Goal: Task Accomplishment & Management: Manage account settings

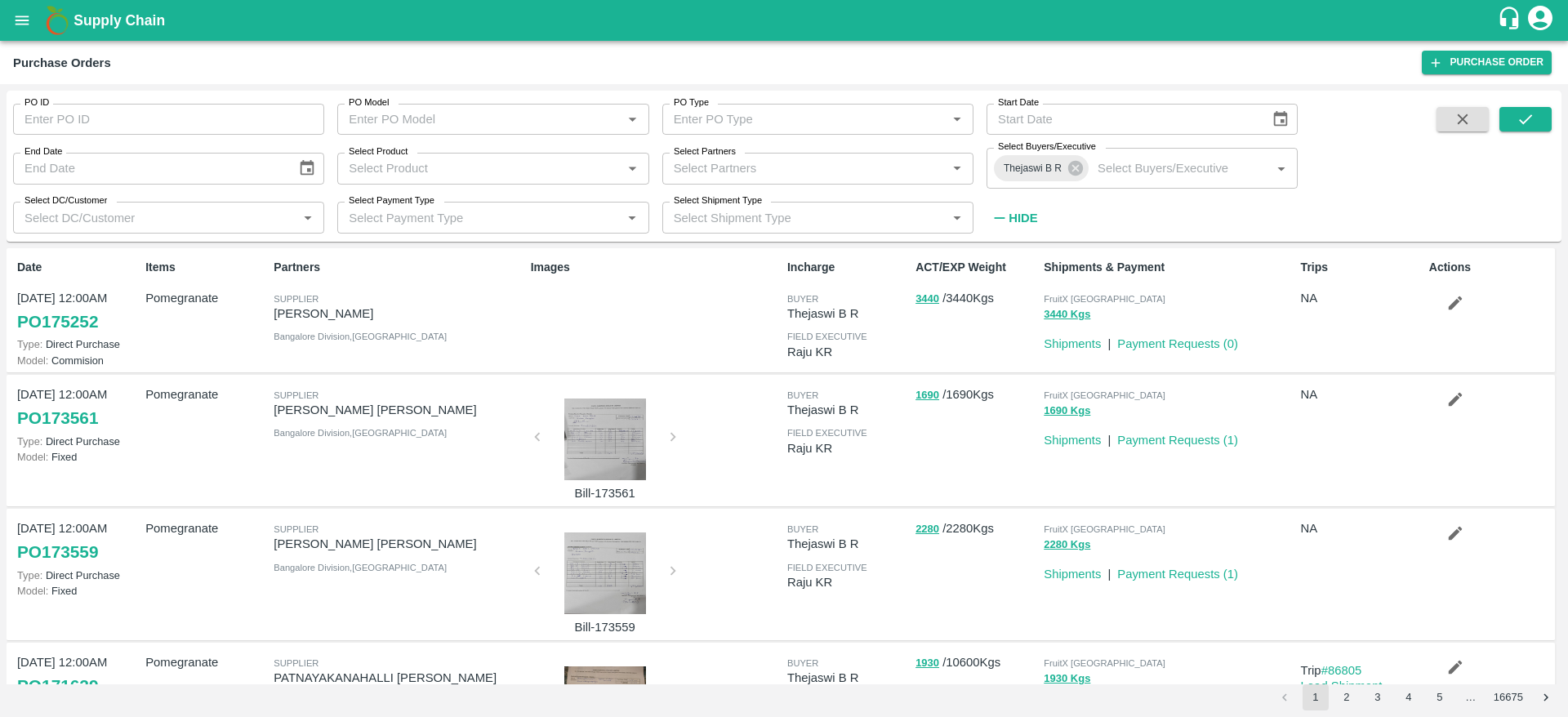
scroll to position [110, 0]
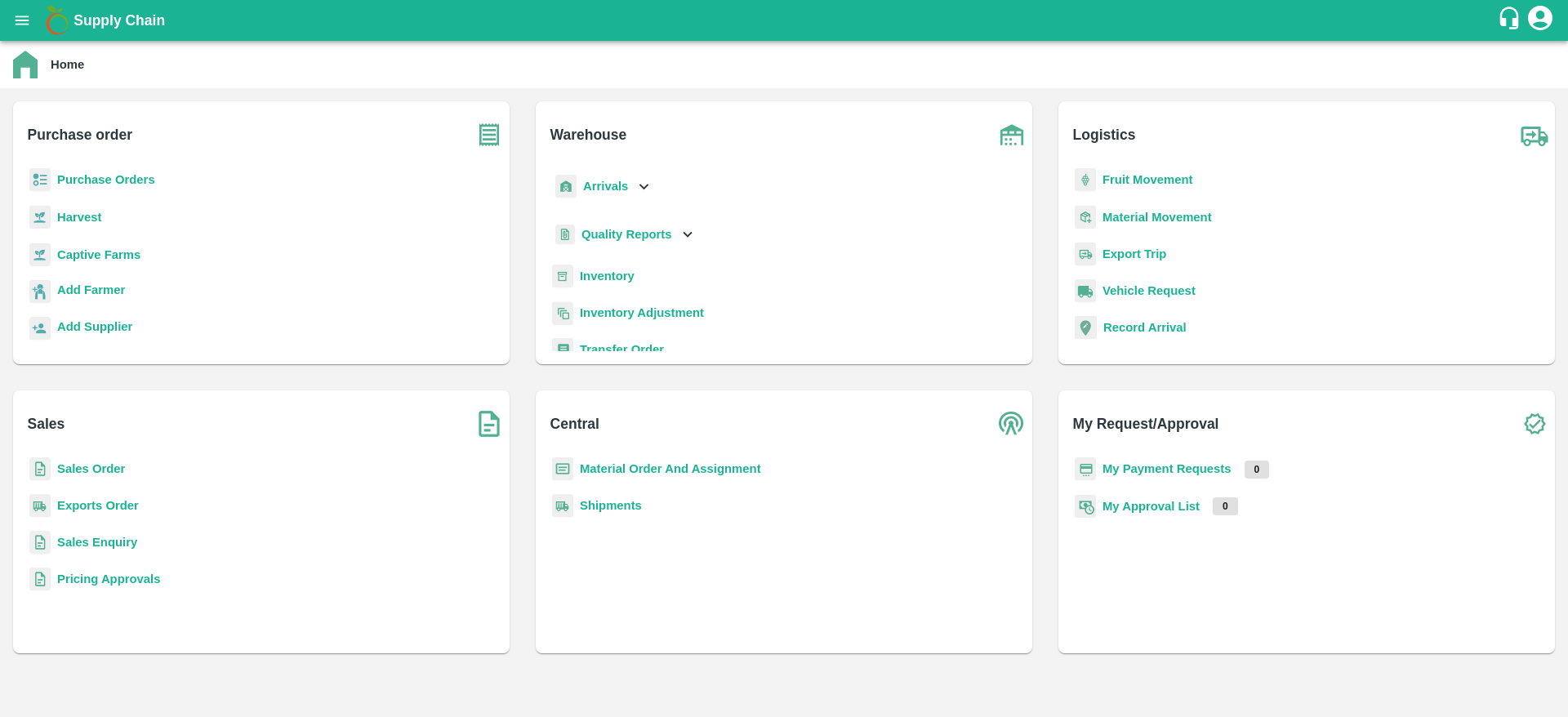
click at [114, 176] on b "Purchase Orders" at bounding box center [106, 180] width 98 height 13
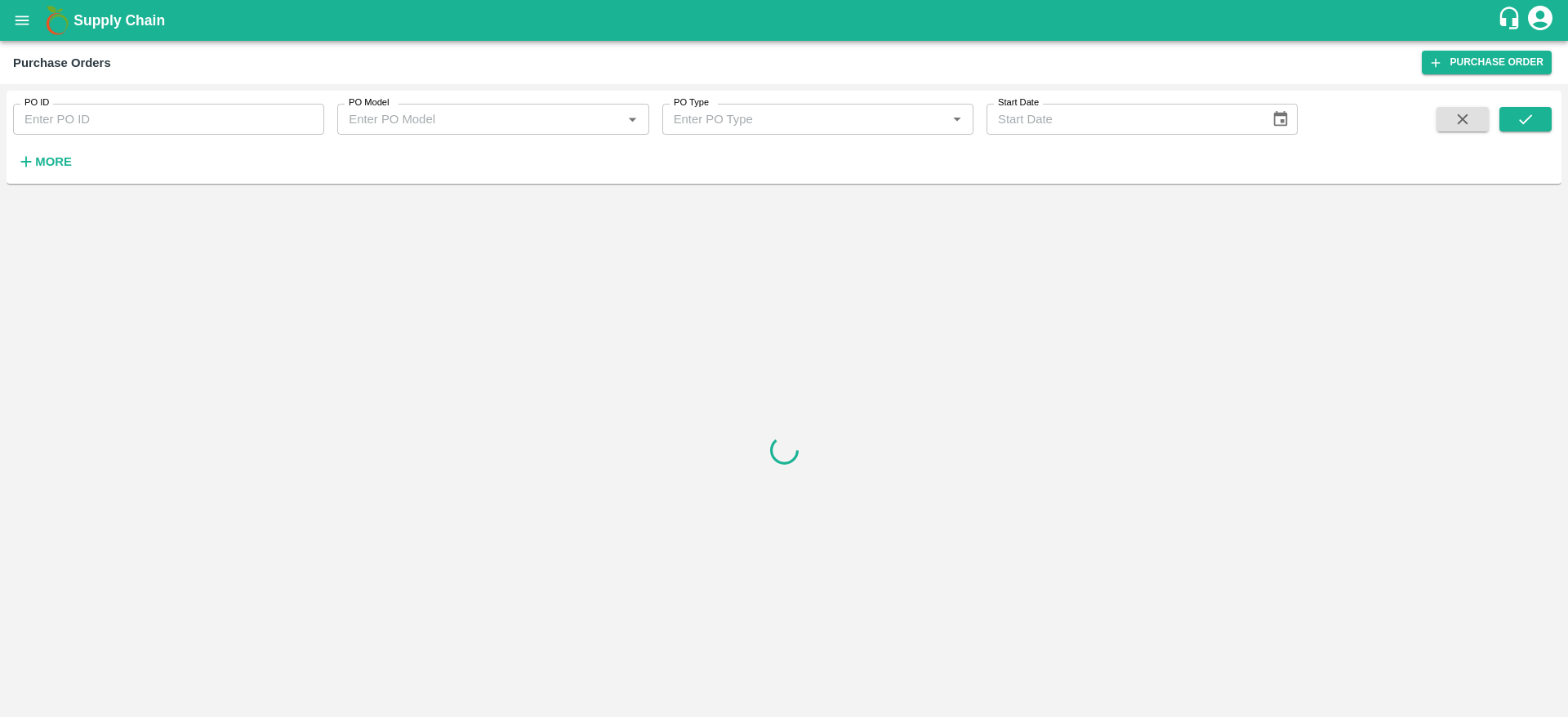
click at [44, 161] on strong "More" at bounding box center [53, 162] width 37 height 13
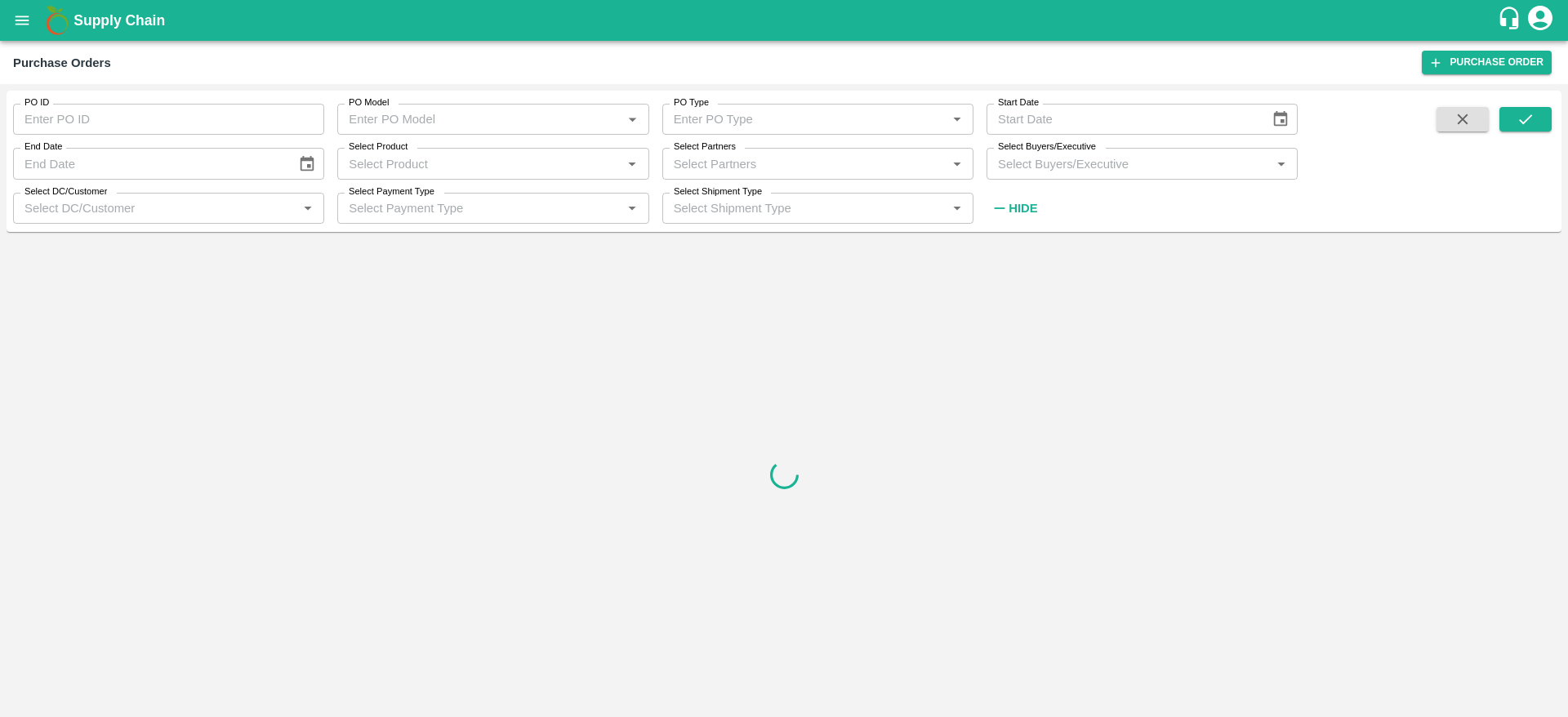
click at [1114, 157] on input "Select Buyers/Executive" at bounding box center [1128, 163] width 274 height 22
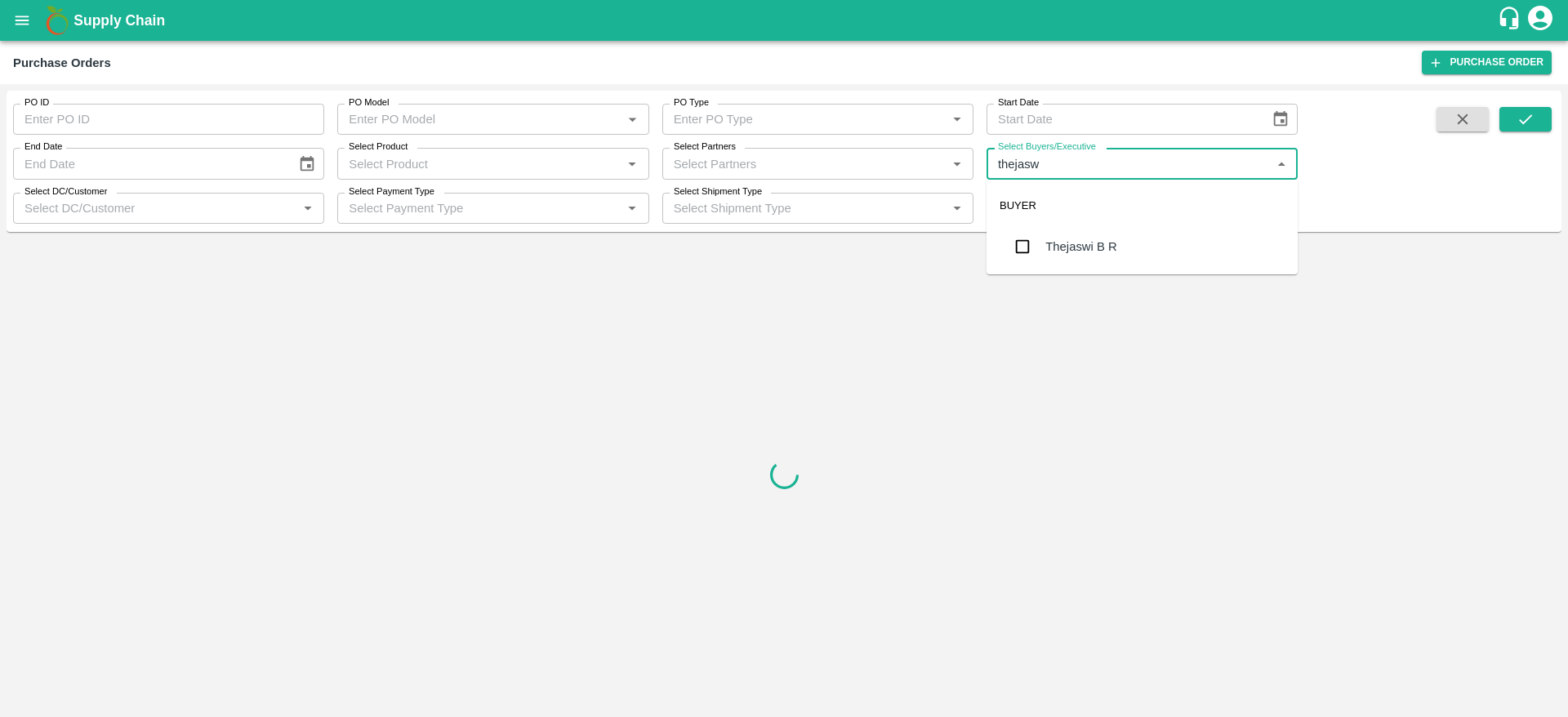
type input "thejaswi"
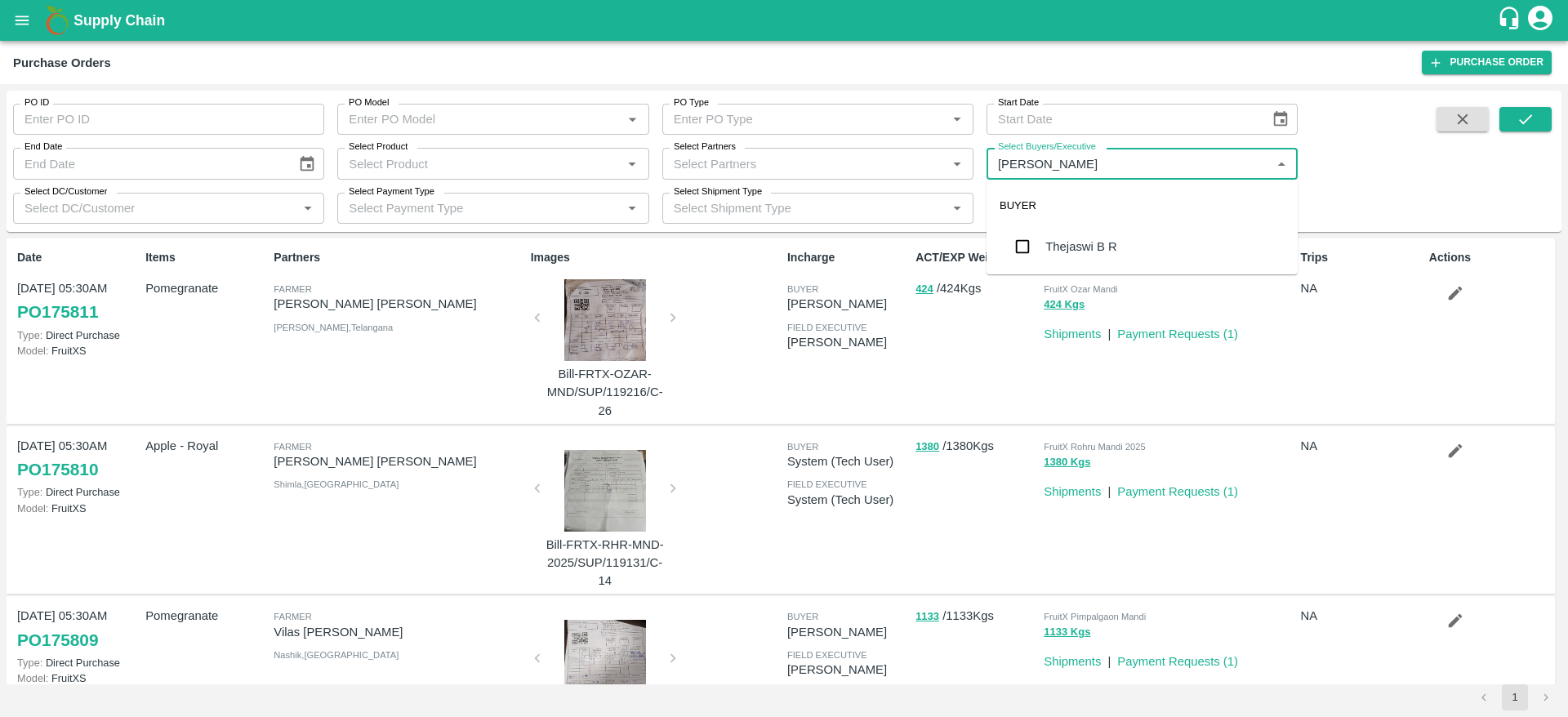
click at [1096, 239] on div "Thejaswi B R" at bounding box center [1080, 246] width 71 height 18
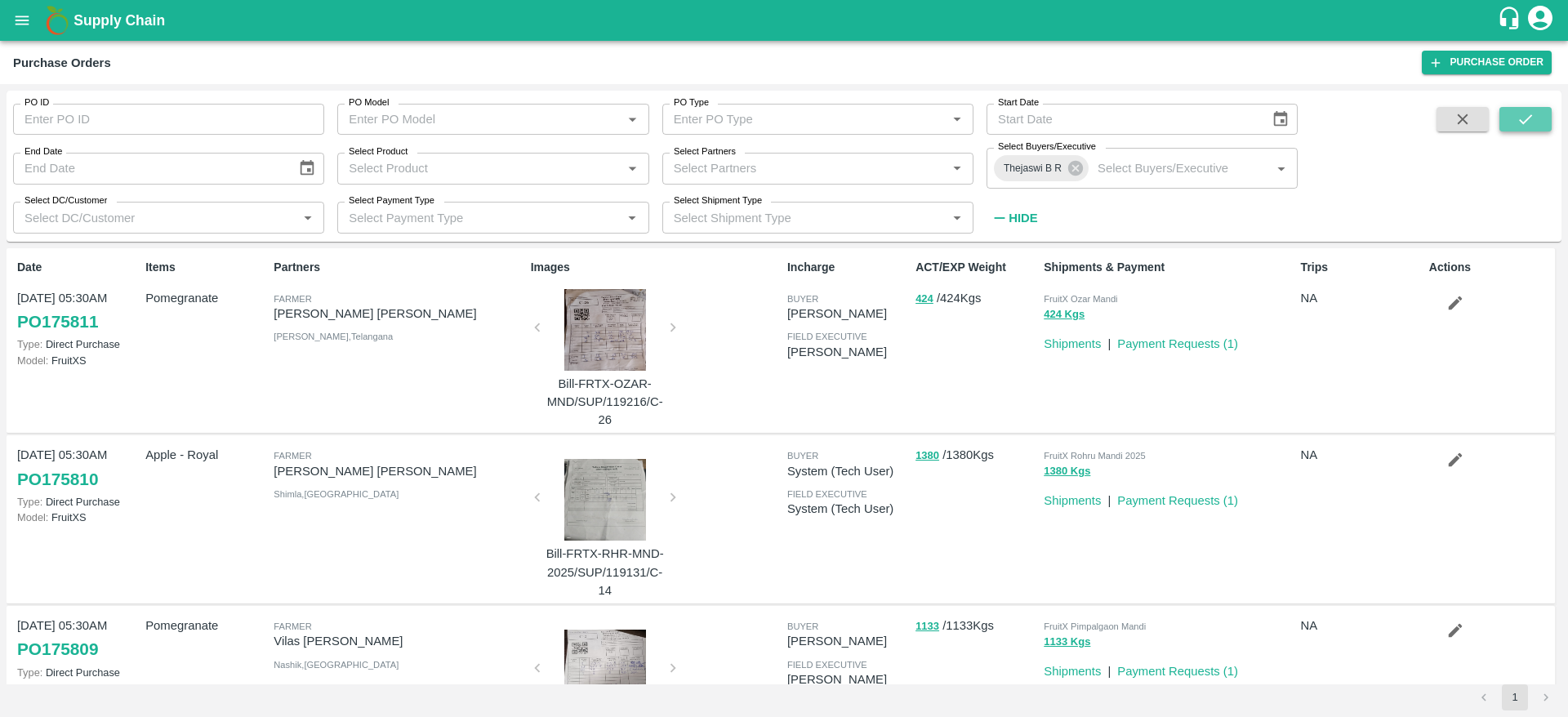
click at [1536, 124] on button "submit" at bounding box center [1525, 119] width 52 height 24
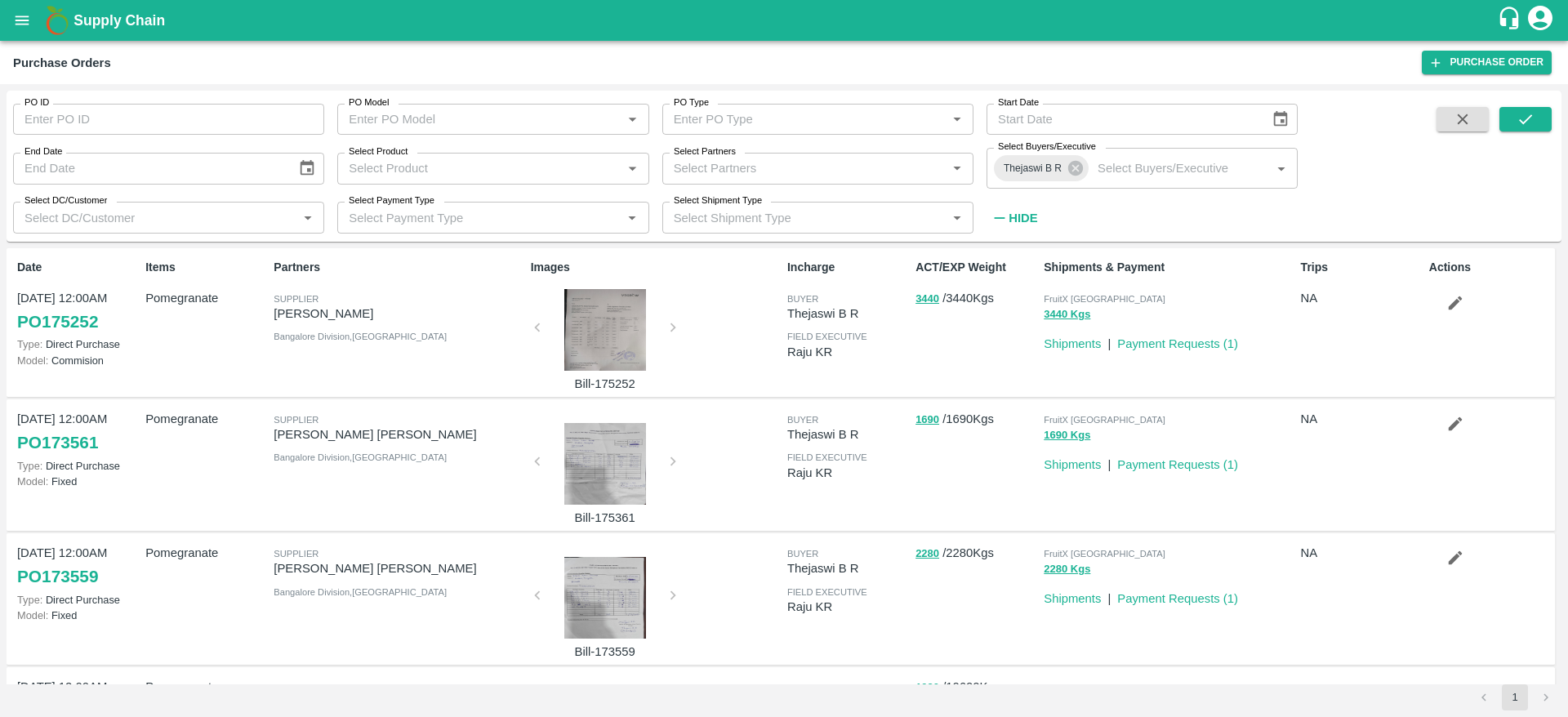
click at [61, 445] on link "PO 173561" at bounding box center [57, 442] width 81 height 29
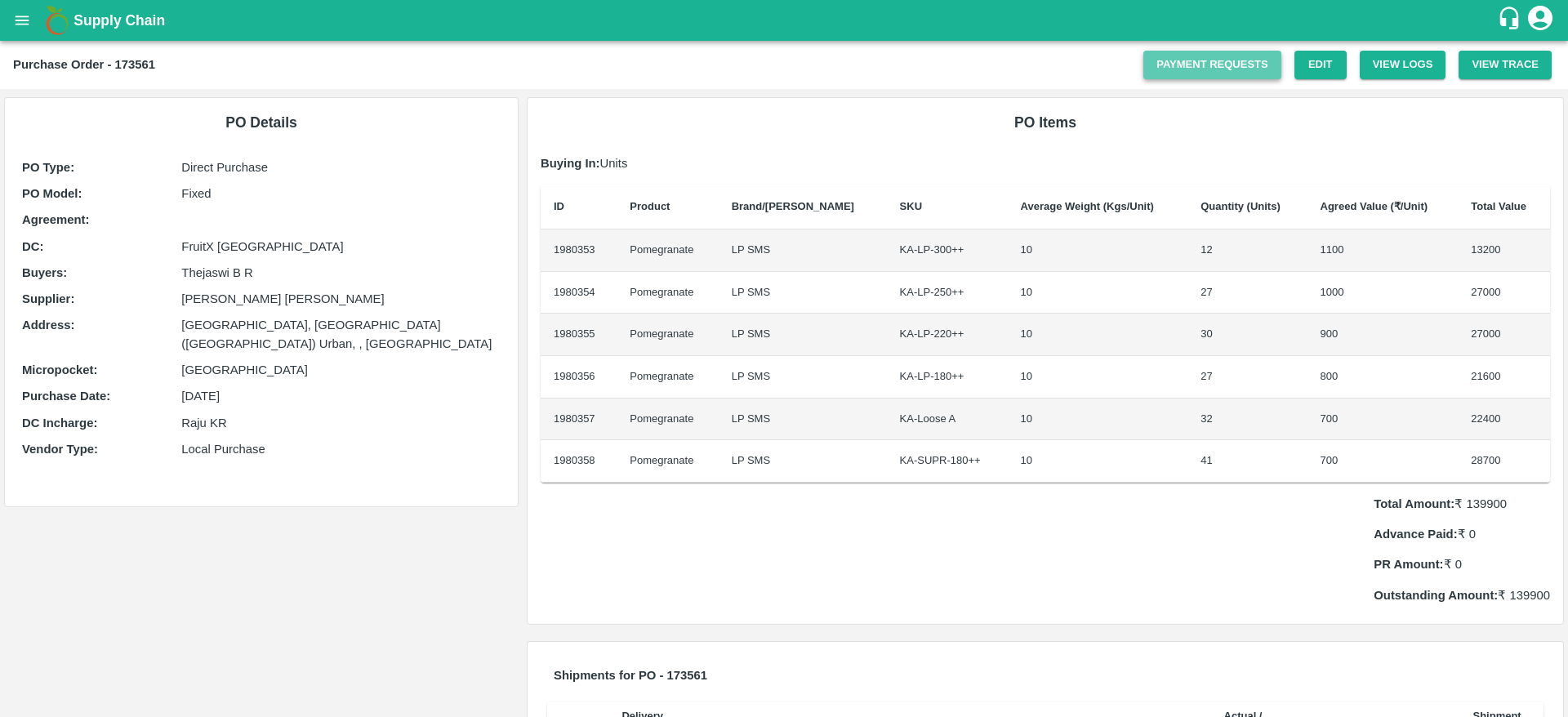
click at [1196, 71] on link "Payment Requests" at bounding box center [1211, 65] width 138 height 29
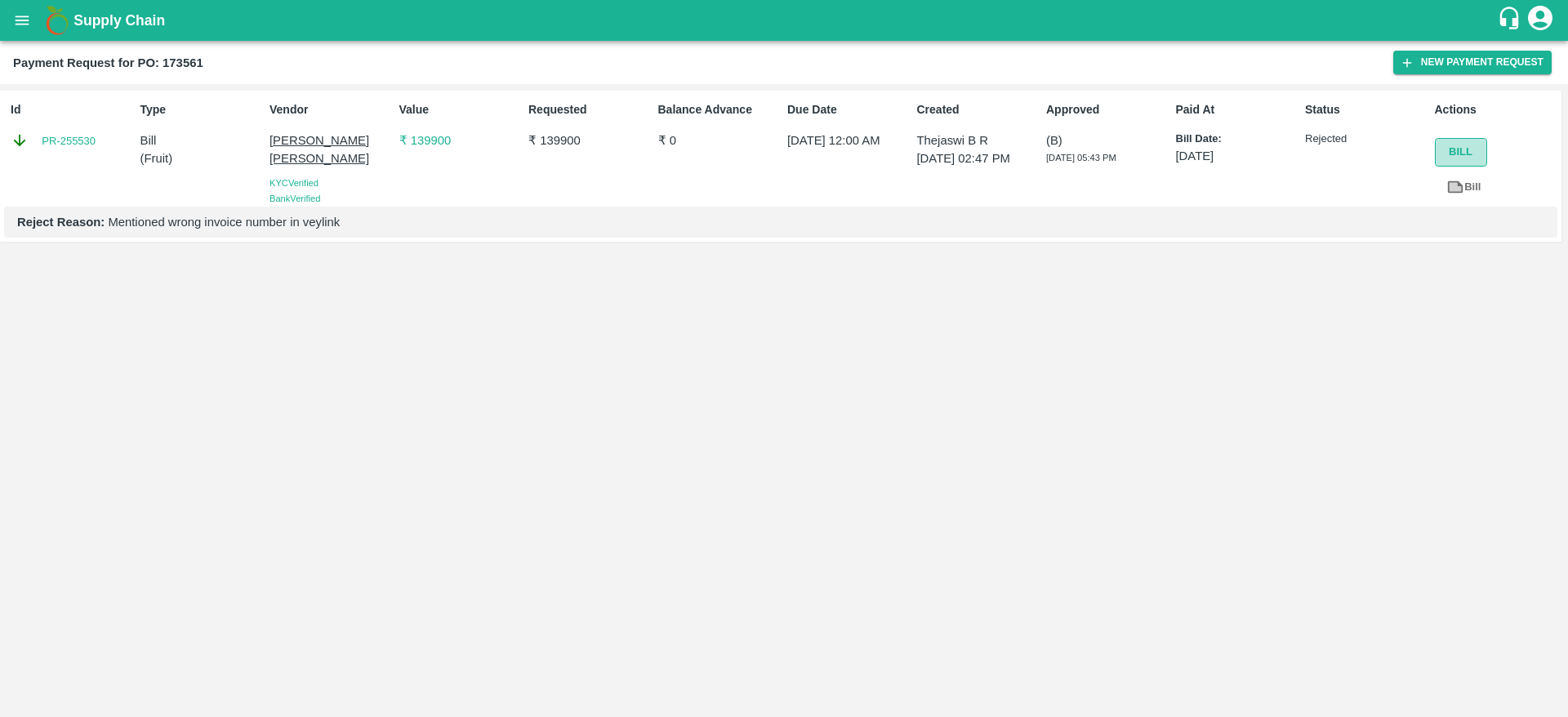
click at [1453, 159] on button "Bill" at bounding box center [1460, 152] width 52 height 29
click at [51, 135] on link "PR-255530" at bounding box center [68, 140] width 54 height 16
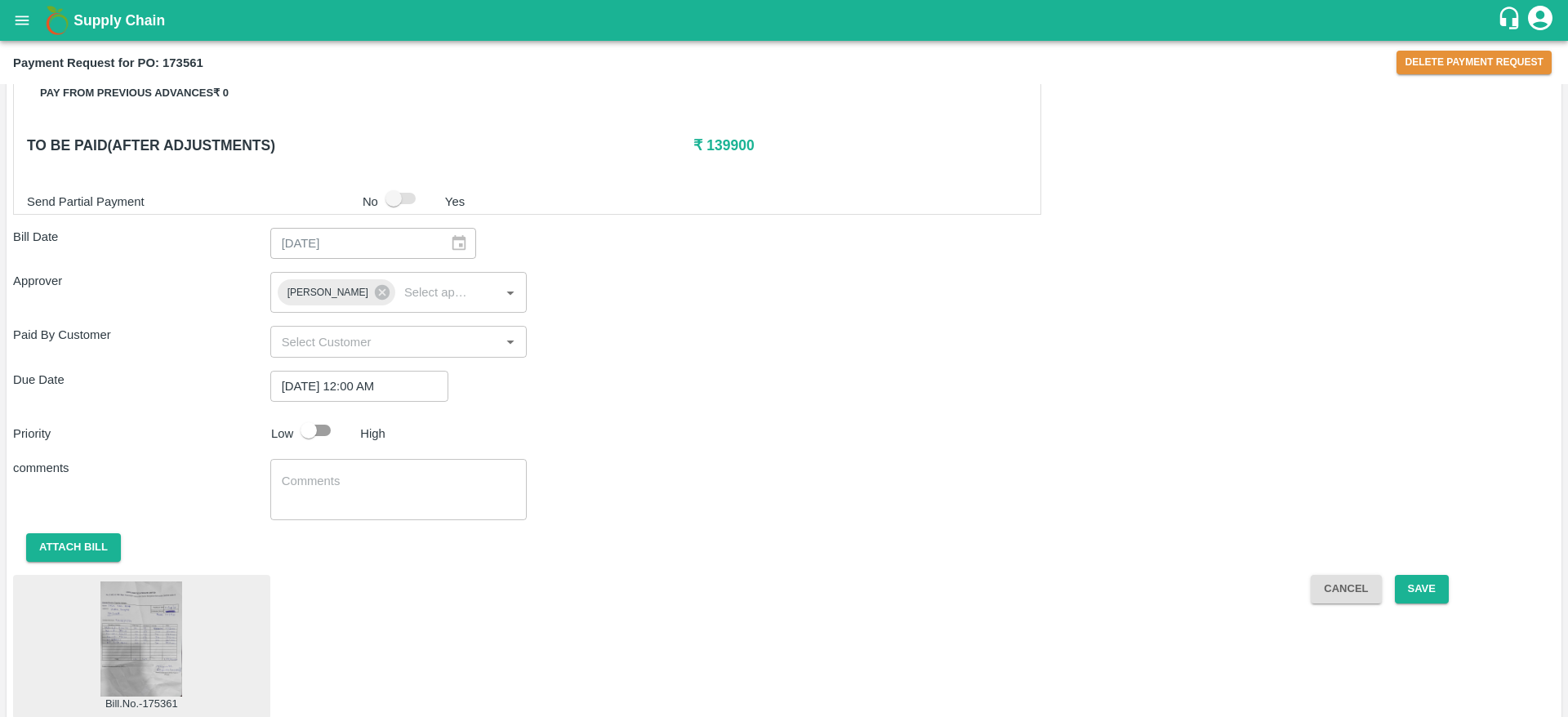
scroll to position [591, 0]
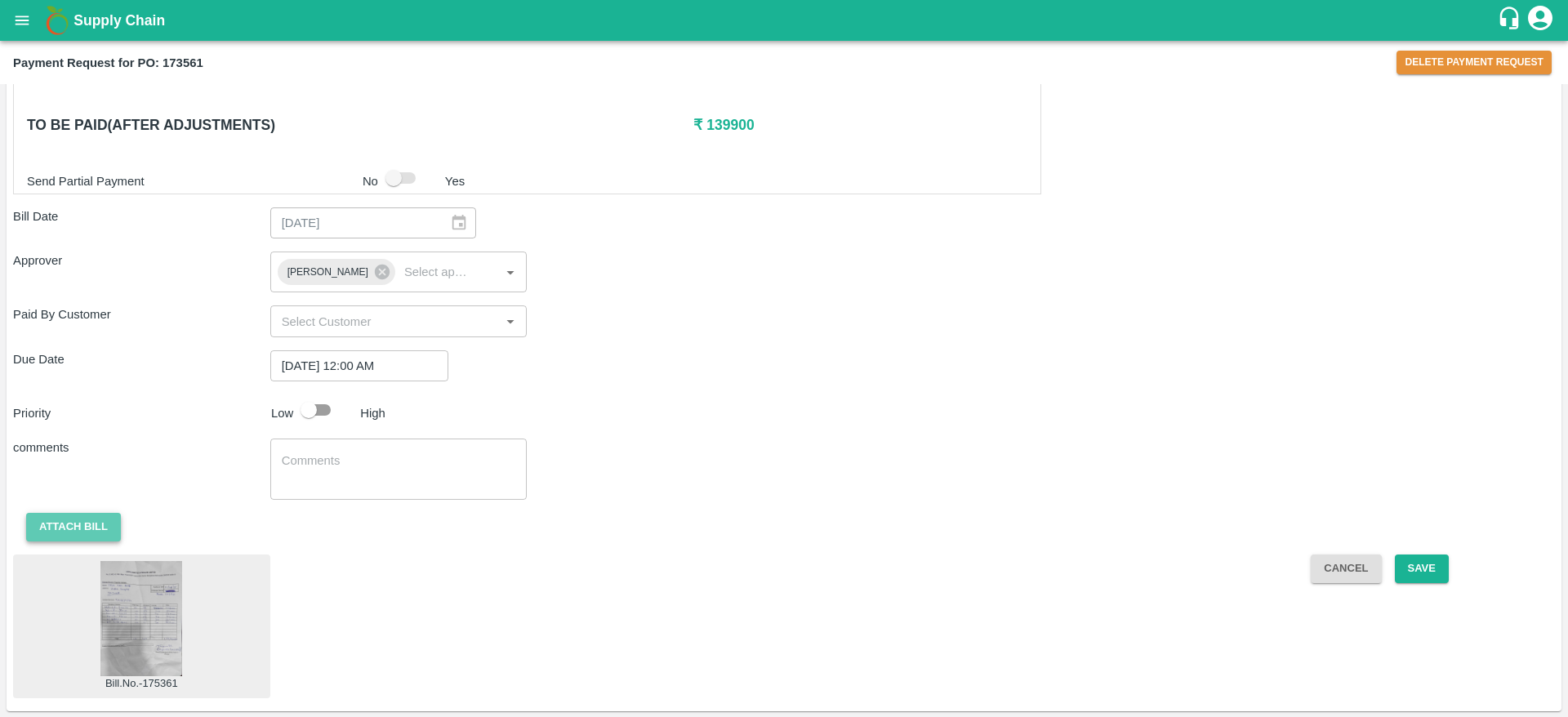
click at [84, 532] on button "Attach bill" at bounding box center [73, 527] width 95 height 29
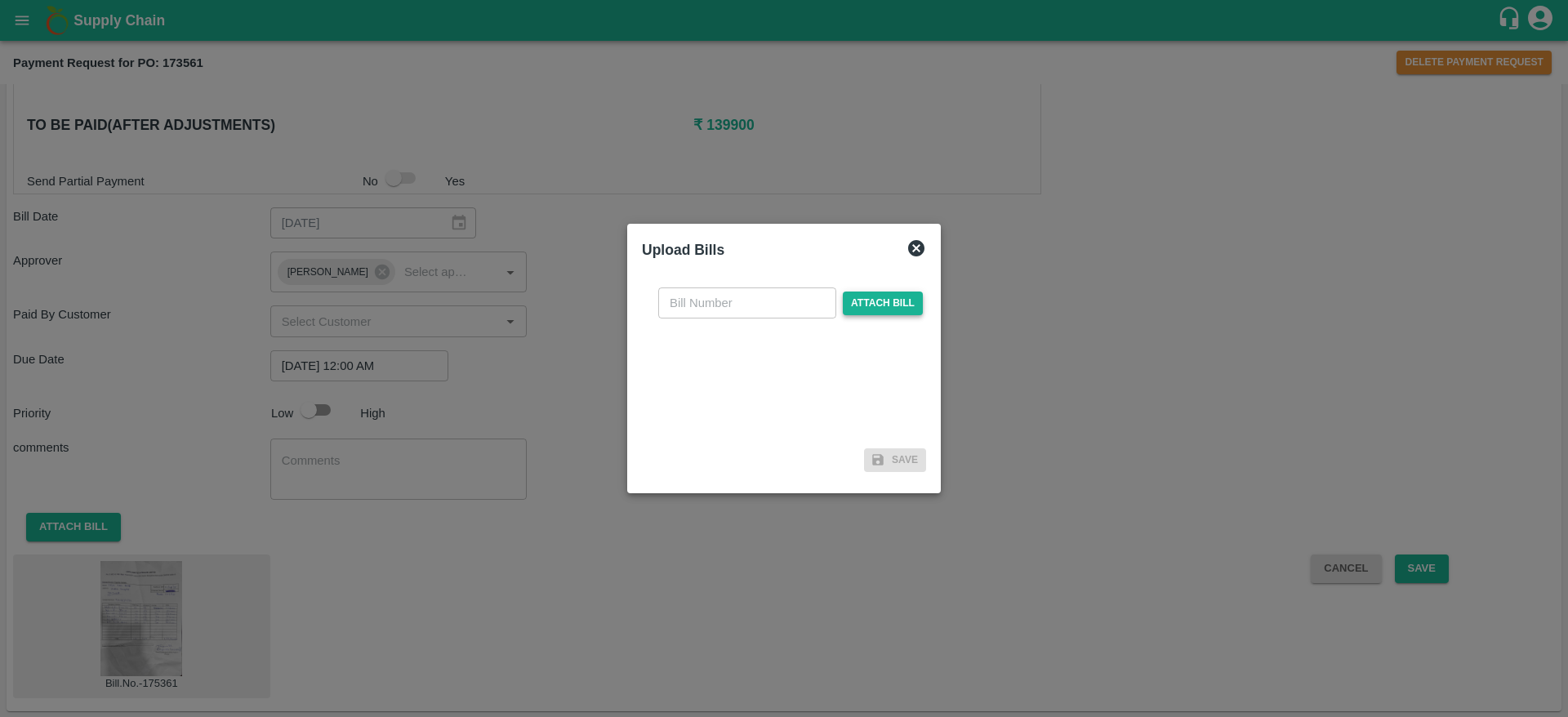
click at [879, 301] on span "Attach bill" at bounding box center [882, 302] width 80 height 23
click at [0, 0] on input "Attach bill" at bounding box center [0, 0] width 0 height 0
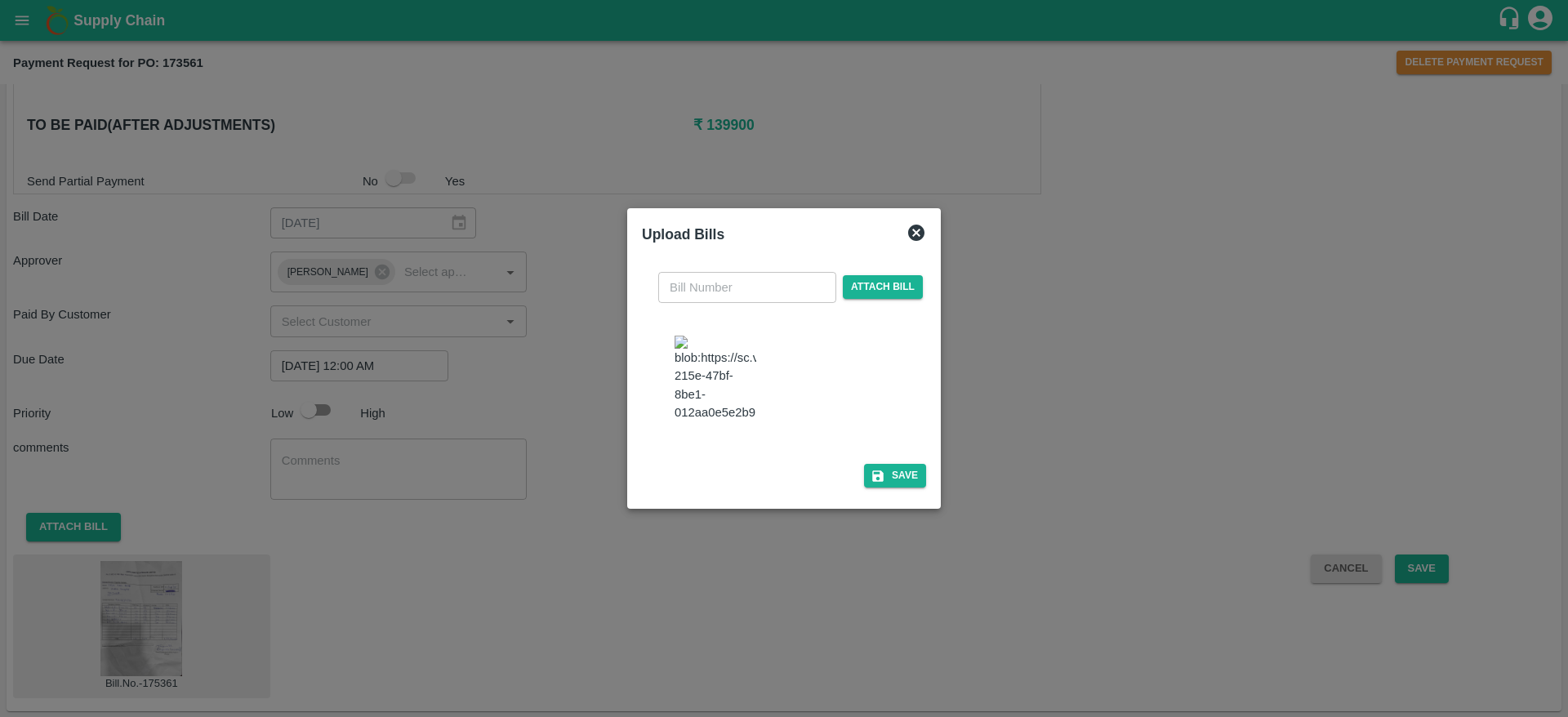
click at [711, 363] on img at bounding box center [714, 378] width 81 height 86
click at [793, 271] on input "text" at bounding box center [747, 286] width 178 height 31
type input "173561"
click at [872, 482] on icon "button" at bounding box center [877, 476] width 11 height 11
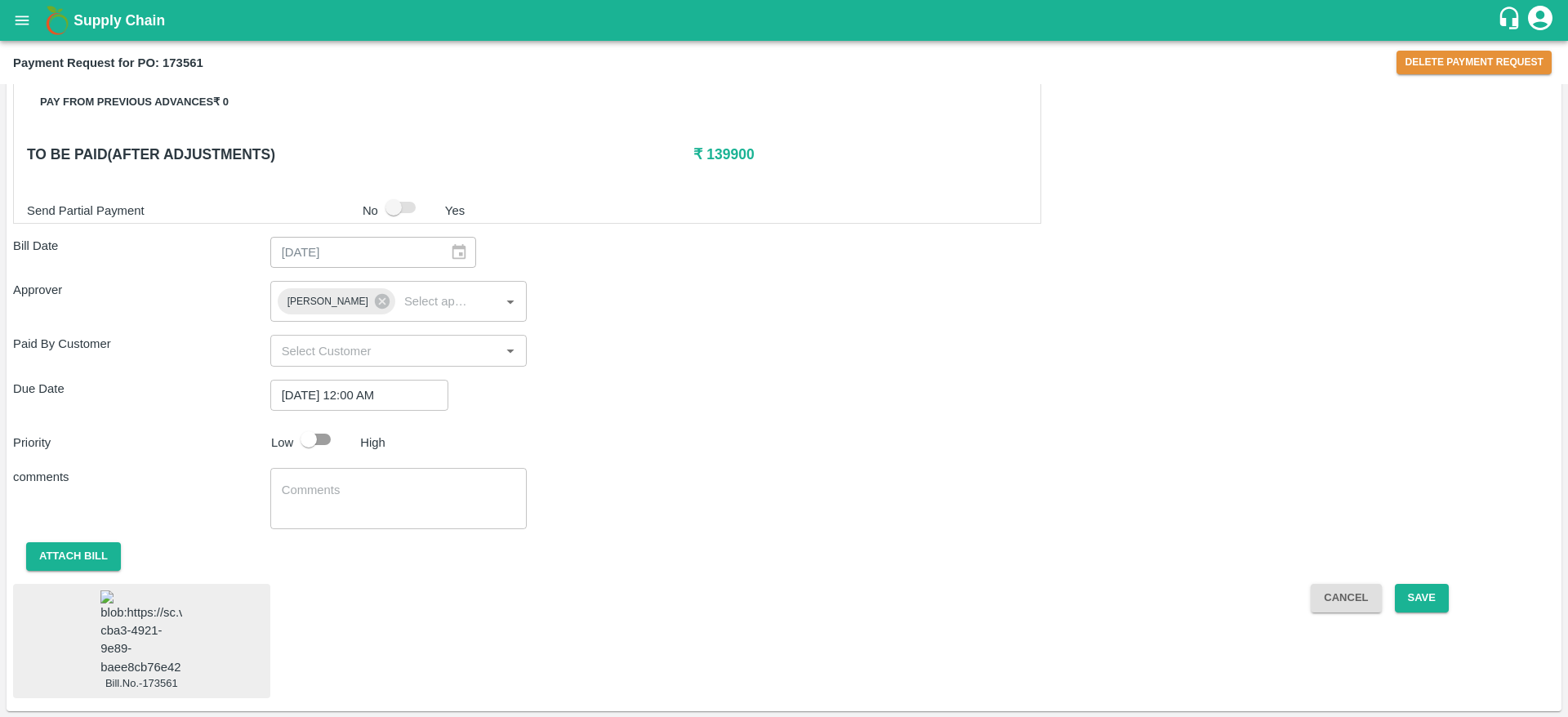
click at [318, 424] on input "checkbox" at bounding box center [308, 439] width 93 height 31
checkbox input "true"
click at [1417, 584] on button "Save" at bounding box center [1422, 598] width 54 height 29
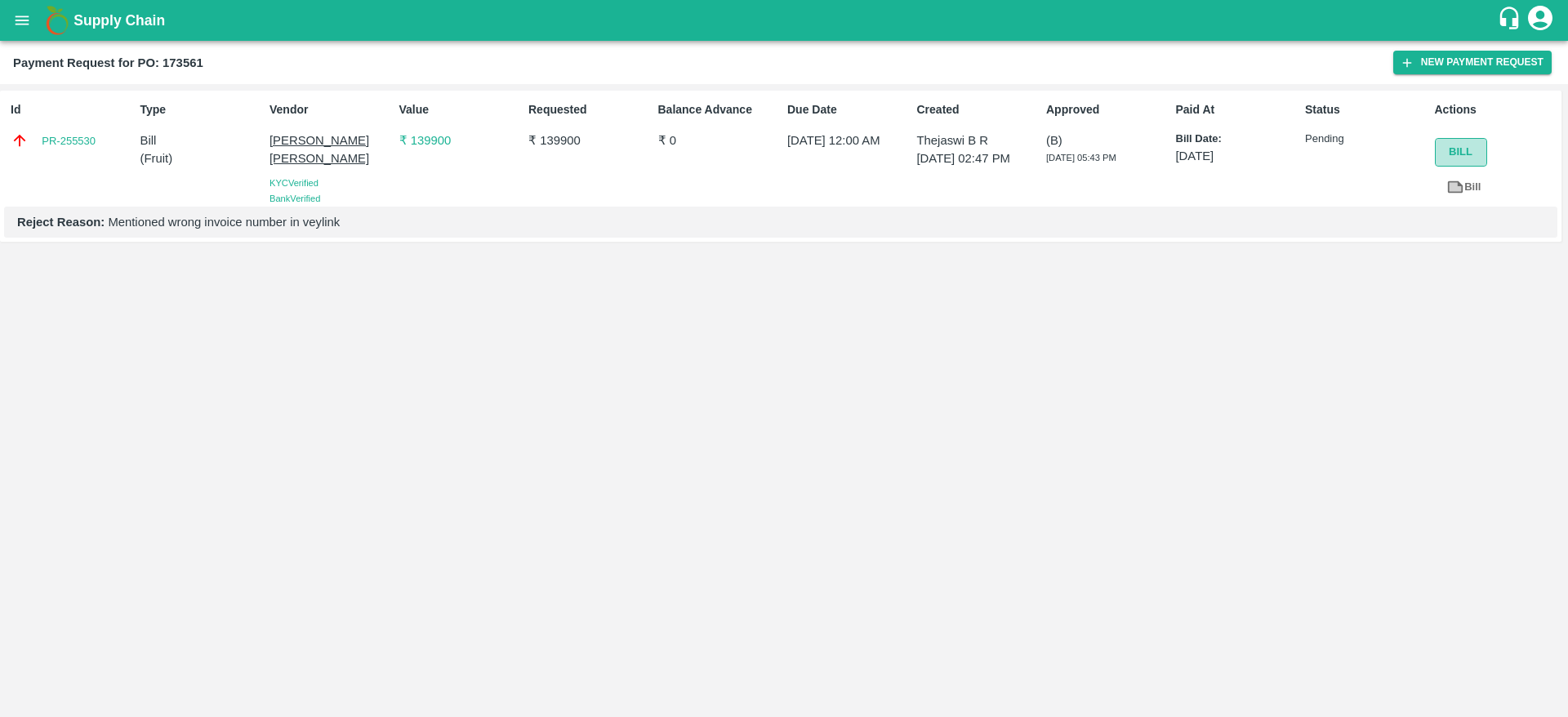
click at [1475, 156] on button "Bill" at bounding box center [1460, 152] width 52 height 29
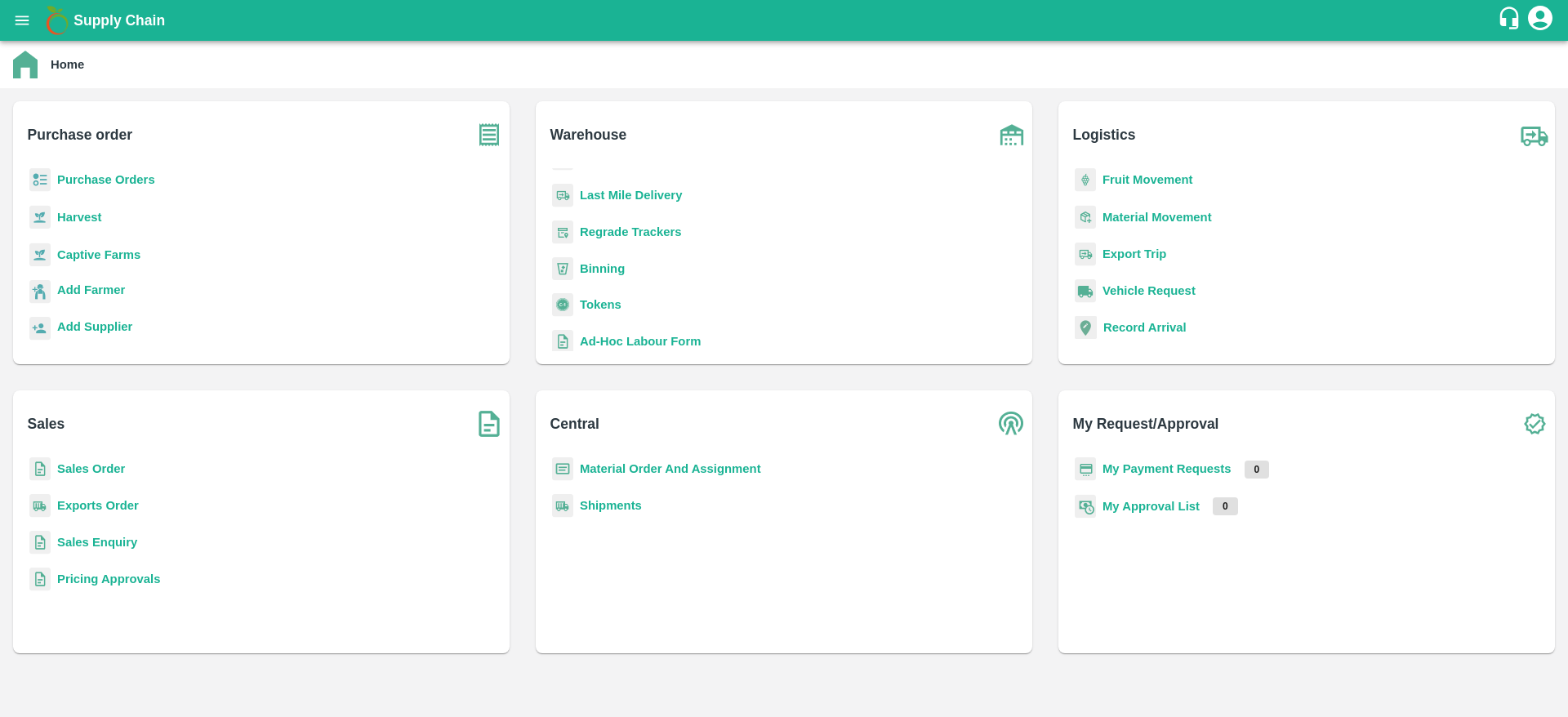
scroll to position [213, 0]
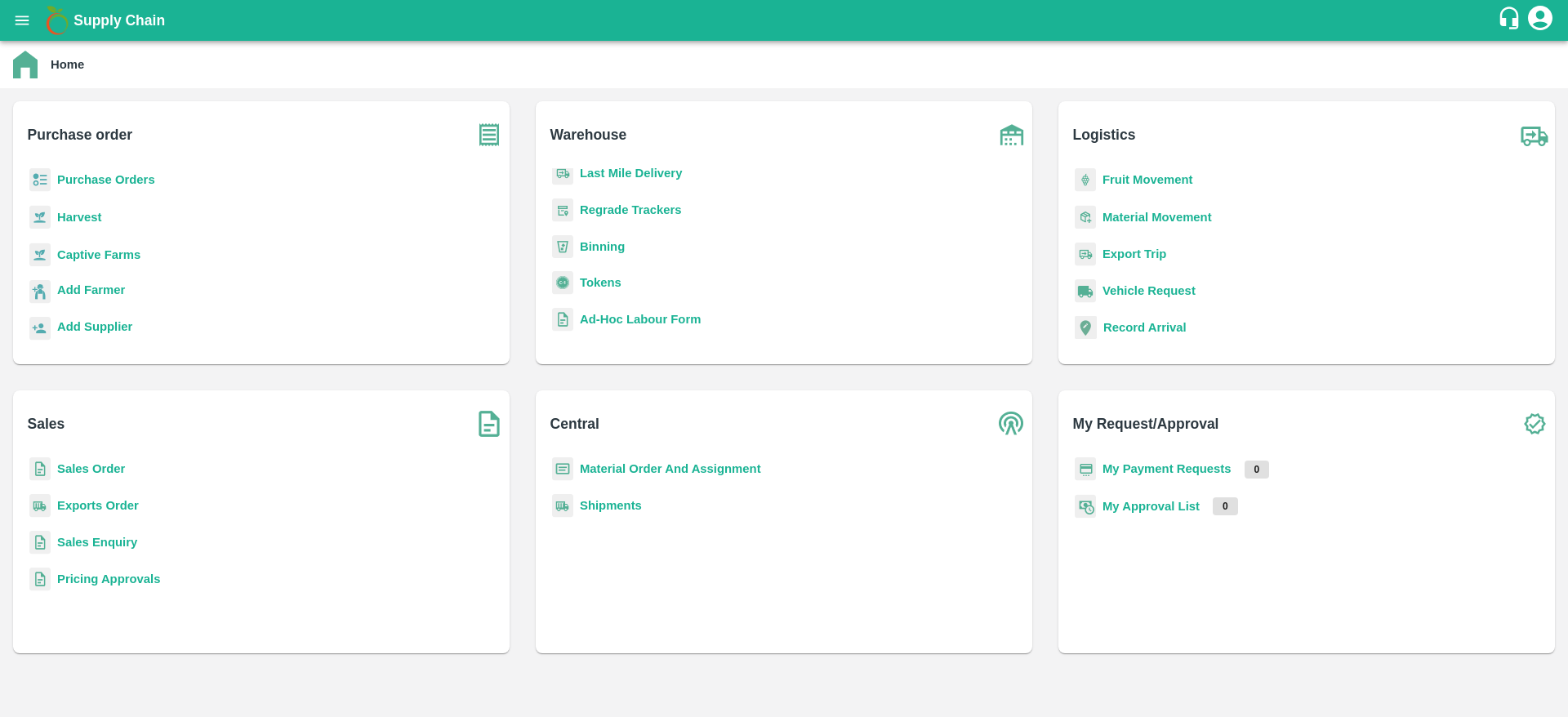
click at [1159, 465] on b "My Payment Requests" at bounding box center [1166, 469] width 129 height 13
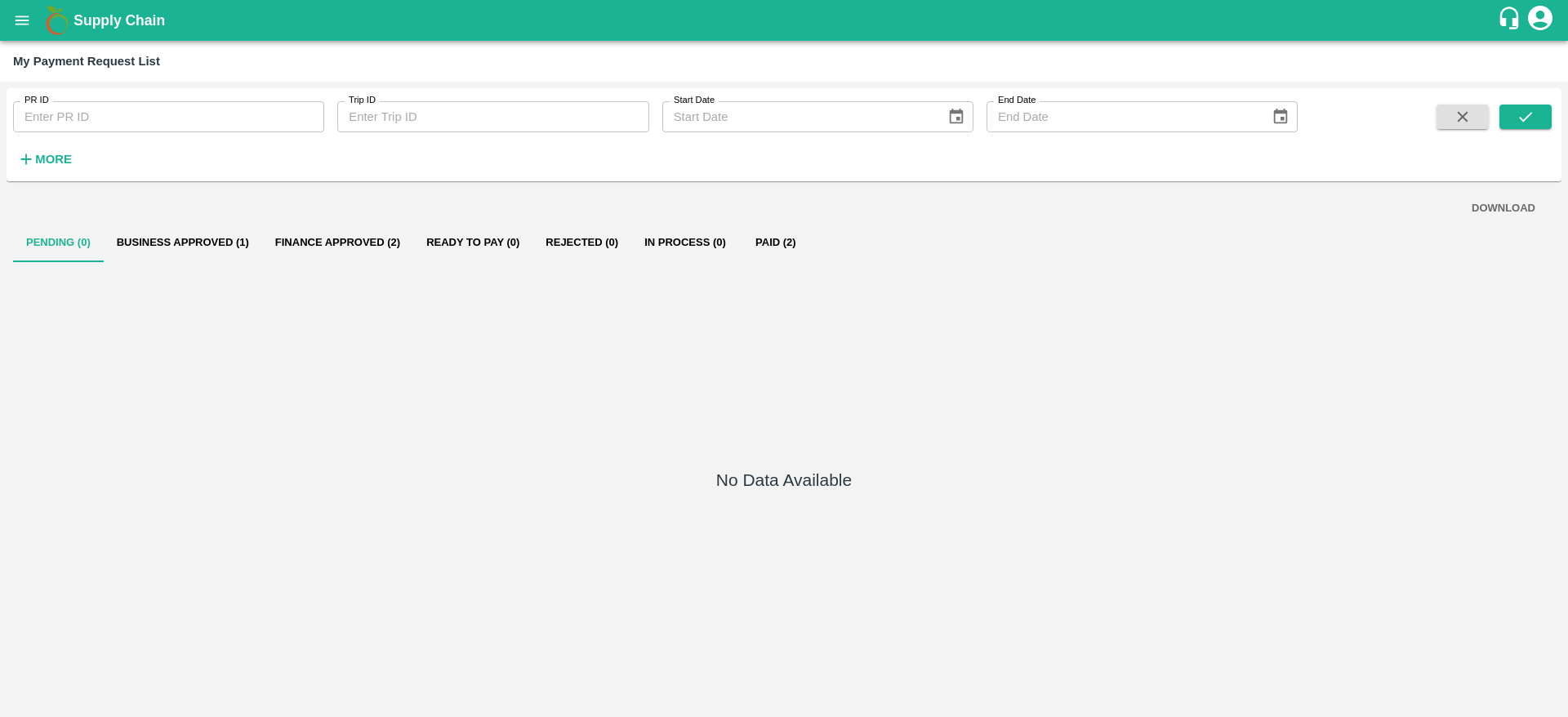
click at [203, 230] on button "Business Approved (1)" at bounding box center [183, 242] width 158 height 39
